Goal: Transaction & Acquisition: Purchase product/service

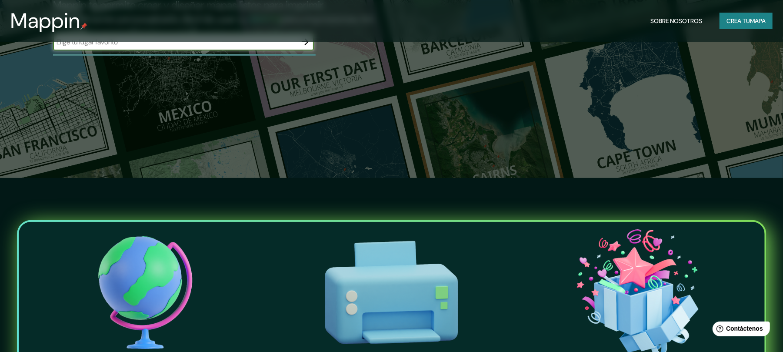
scroll to position [58, 0]
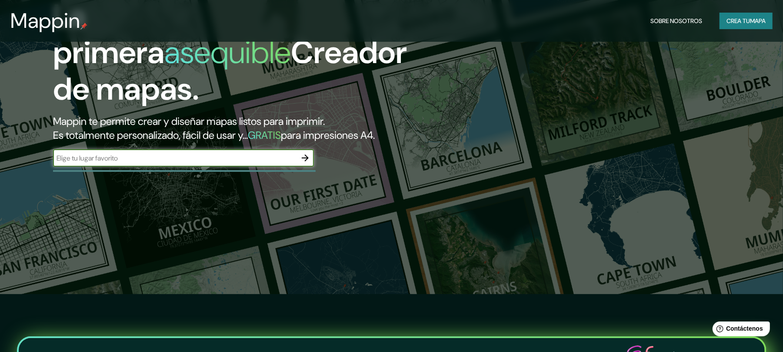
click at [218, 153] on input "text" at bounding box center [175, 158] width 244 height 10
type input "MIXQUIAHUALA HGO"
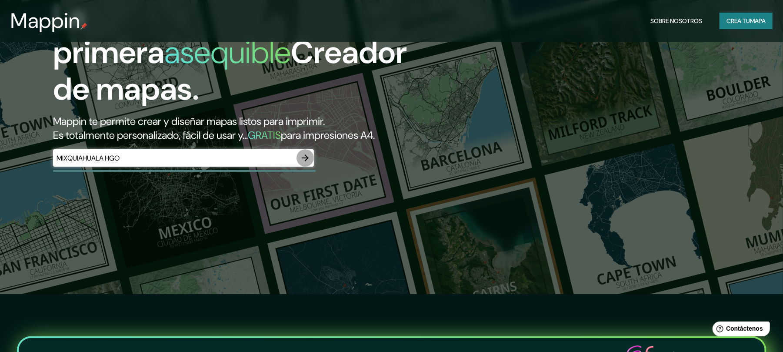
click at [303, 153] on icon "button" at bounding box center [305, 158] width 10 height 10
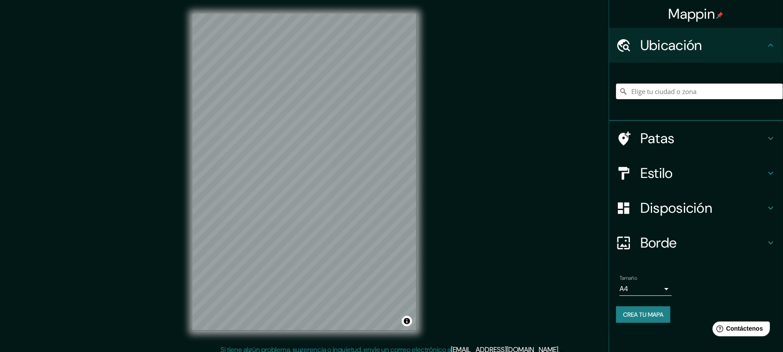
click at [661, 93] on input "Elige tu ciudad o zona" at bounding box center [699, 92] width 167 height 16
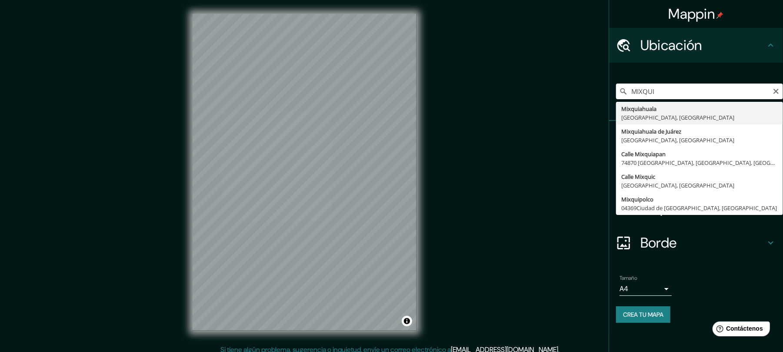
type input "Mixquiahuala, [GEOGRAPHIC_DATA], [GEOGRAPHIC_DATA]"
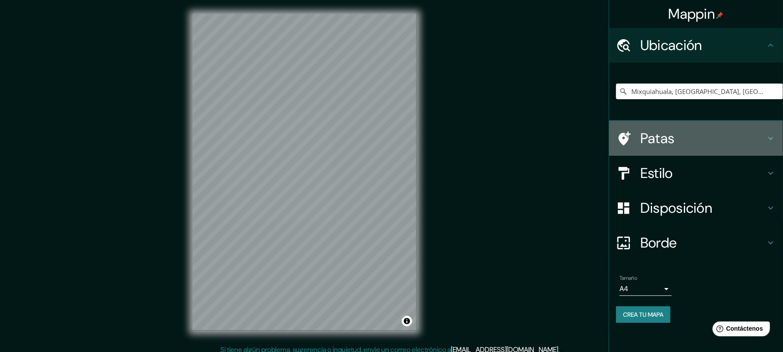
click at [751, 139] on h4 "Patas" at bounding box center [703, 138] width 125 height 17
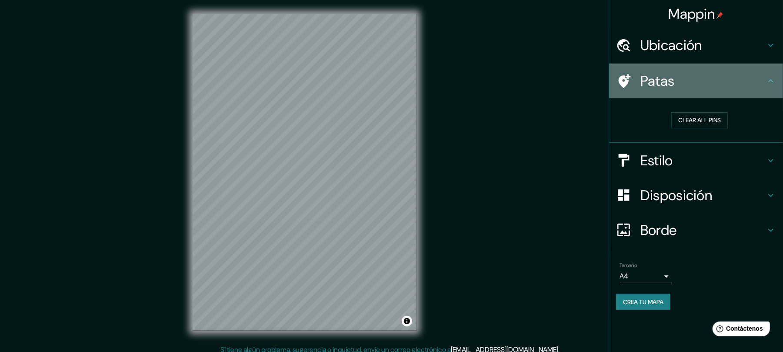
click at [740, 92] on div "Patas" at bounding box center [696, 81] width 174 height 35
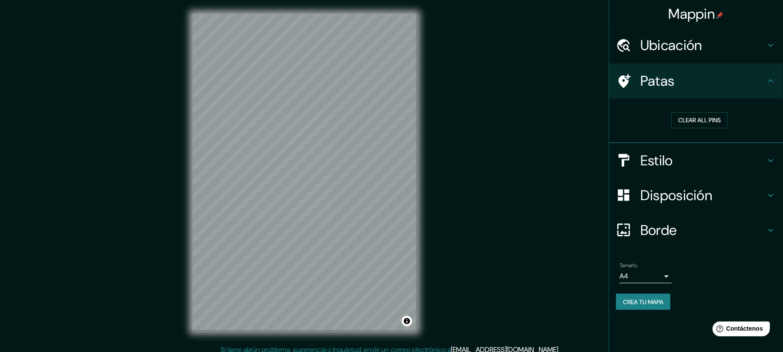
click at [738, 148] on div "Estilo" at bounding box center [696, 160] width 174 height 35
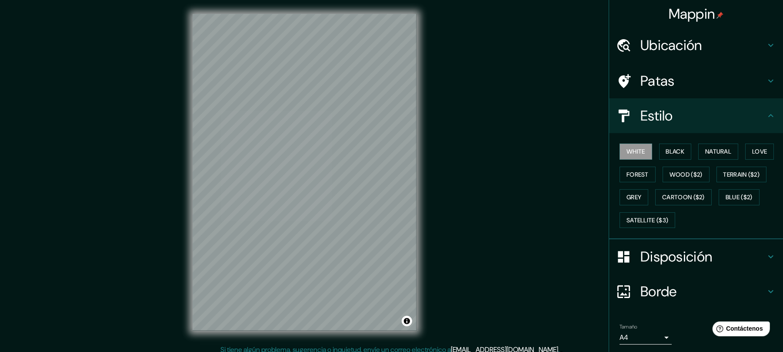
click at [664, 147] on button "Black" at bounding box center [675, 152] width 33 height 16
click at [628, 148] on button "White" at bounding box center [636, 152] width 33 height 16
click at [676, 151] on button "Black" at bounding box center [675, 152] width 33 height 16
click at [711, 150] on button "Natural" at bounding box center [719, 152] width 40 height 16
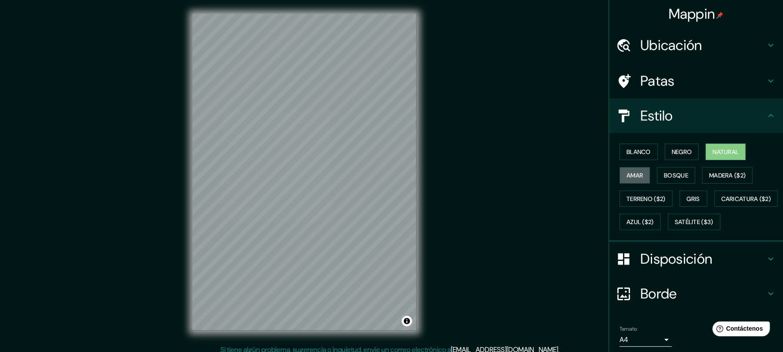
click at [636, 171] on button "Amar" at bounding box center [635, 175] width 30 height 17
click at [632, 155] on font "Blanco" at bounding box center [639, 151] width 24 height 11
click at [636, 149] on font "Blanco" at bounding box center [639, 152] width 24 height 8
click at [673, 148] on font "Negro" at bounding box center [682, 152] width 20 height 8
click at [711, 145] on button "Natural" at bounding box center [726, 152] width 40 height 17
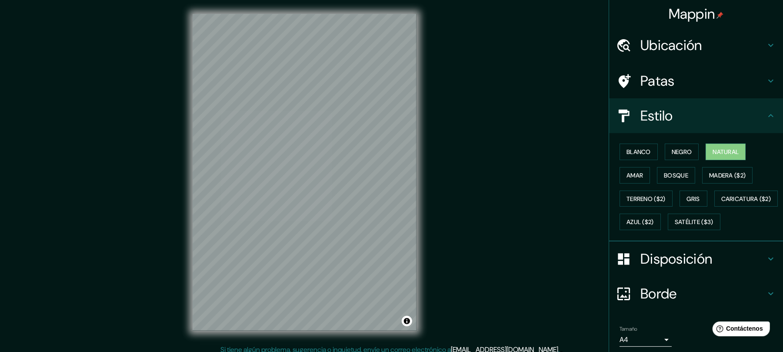
click at [632, 173] on font "Amar" at bounding box center [635, 175] width 17 height 8
click at [664, 177] on font "Bosque" at bounding box center [676, 175] width 24 height 8
click at [714, 173] on font "Madera ($2)" at bounding box center [727, 175] width 37 height 8
click at [642, 195] on font "Terreno ($2)" at bounding box center [646, 199] width 39 height 8
click at [680, 194] on button "Gris" at bounding box center [694, 199] width 28 height 17
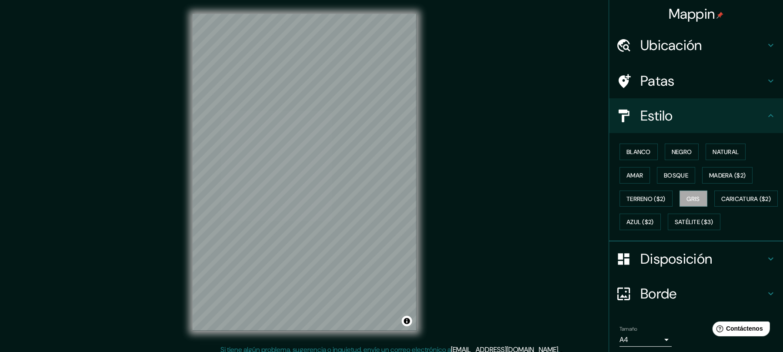
scroll to position [53, 0]
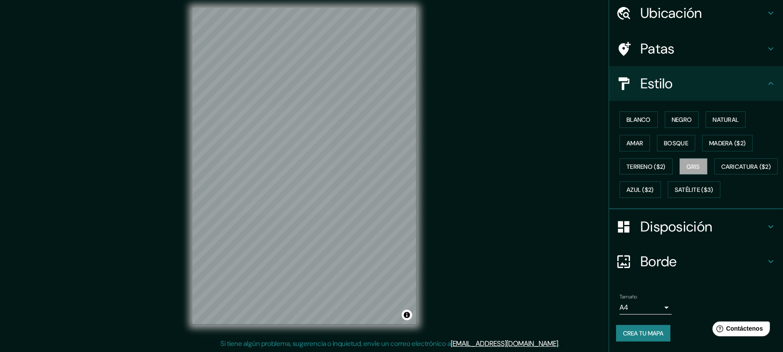
click at [722, 162] on font "Caricatura ($2)" at bounding box center [747, 166] width 50 height 11
click at [654, 186] on font "Azul ($2)" at bounding box center [640, 190] width 27 height 8
click at [675, 194] on font "Satélite ($3)" at bounding box center [694, 190] width 39 height 8
click at [628, 116] on font "Blanco" at bounding box center [639, 120] width 24 height 8
